Goal: Task Accomplishment & Management: Manage account settings

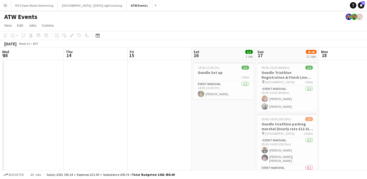
click at [3, 6] on app-icon "Menu" at bounding box center [5, 5] width 4 height 4
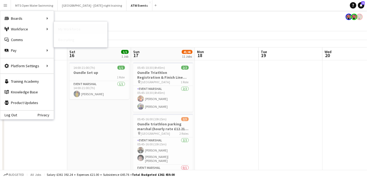
click at [57, 29] on link "My Workforce" at bounding box center [80, 29] width 53 height 11
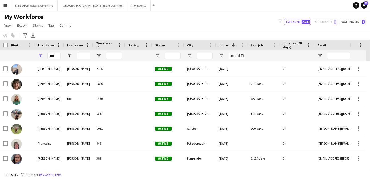
click at [7, 5] on app-icon "Menu" at bounding box center [5, 5] width 4 height 4
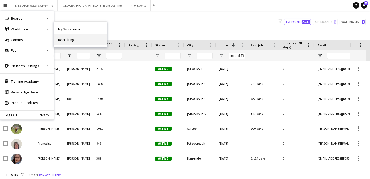
click at [66, 38] on link "Recruiting" at bounding box center [80, 39] width 53 height 11
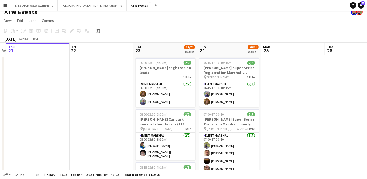
scroll to position [5, 0]
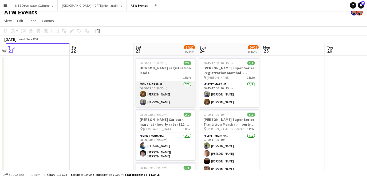
click at [150, 98] on app-card-role "Event Marshal [DATE] 06:00-13:30 (7h30m) [PERSON_NAME] [PERSON_NAME]" at bounding box center [165, 94] width 60 height 26
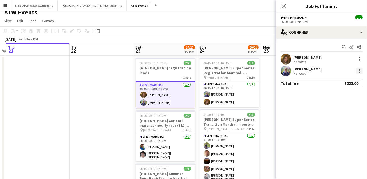
click at [359, 71] on div at bounding box center [359, 70] width 1 height 1
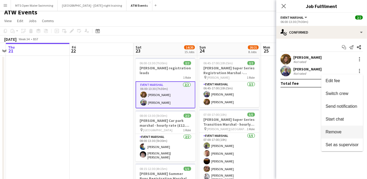
click at [330, 134] on span "Remove" at bounding box center [333, 132] width 16 height 5
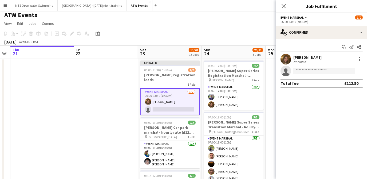
scroll to position [0, 0]
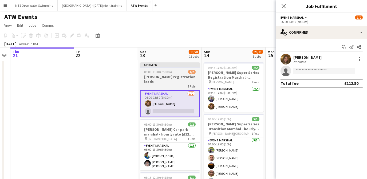
click at [170, 76] on h3 "[PERSON_NAME] registration leads" at bounding box center [170, 79] width 60 height 10
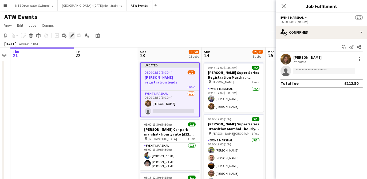
click at [70, 35] on icon "Edit" at bounding box center [72, 35] width 4 height 4
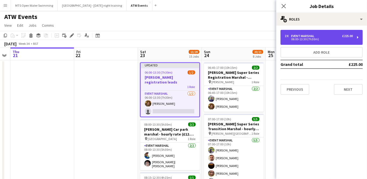
click at [323, 34] on div "2 x Event Marshal £225.00 06:00-13:30 (7h30m)" at bounding box center [321, 37] width 82 height 15
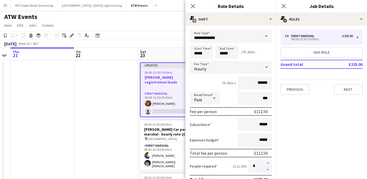
click at [264, 168] on button "button" at bounding box center [267, 169] width 9 height 7
type input "*"
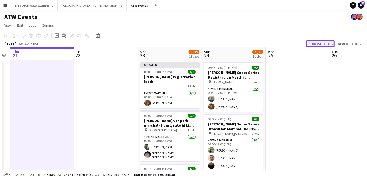
click at [315, 43] on button "Publish 1 job" at bounding box center [320, 43] width 29 height 7
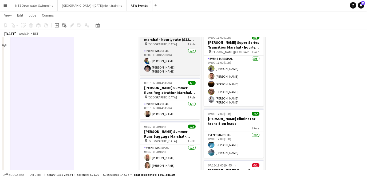
scroll to position [51, 0]
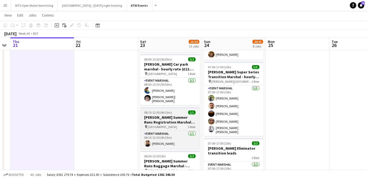
click at [170, 115] on h3 "[PERSON_NAME] Summer Runs Registration Marshal hourly rate (£12.21 if over 21)" at bounding box center [170, 120] width 60 height 10
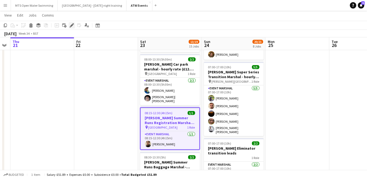
click at [71, 26] on icon at bounding box center [71, 25] width 3 height 3
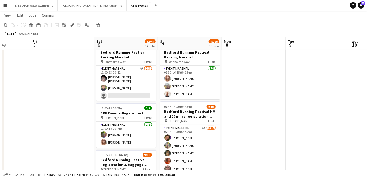
scroll to position [19, 0]
